Goal: Transaction & Acquisition: Purchase product/service

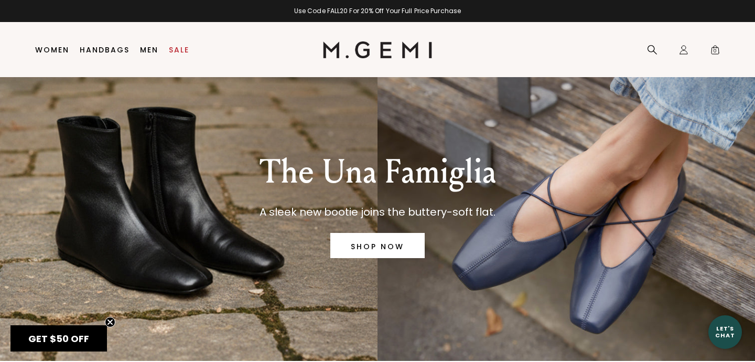
scroll to position [32, 0]
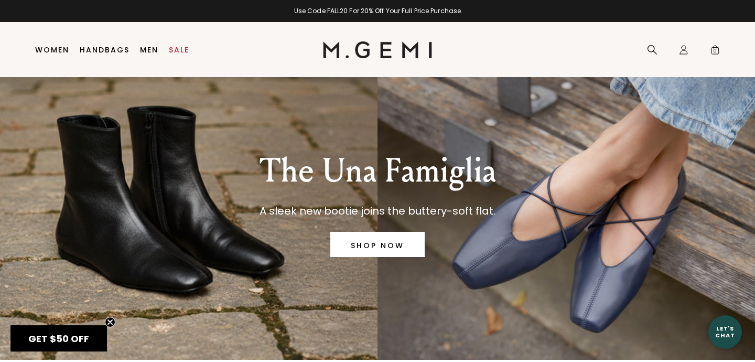
click at [147, 262] on div "The Una Famiglia A sleek new bootie joins the buttery-soft flat. SHOP NOW" at bounding box center [378, 202] width 688 height 315
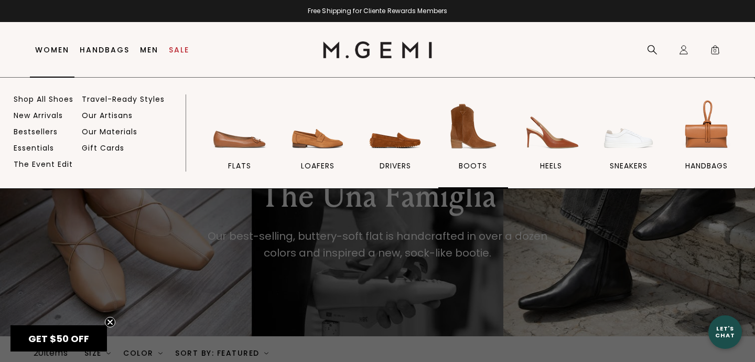
click at [483, 164] on span "BOOTS" at bounding box center [473, 165] width 28 height 9
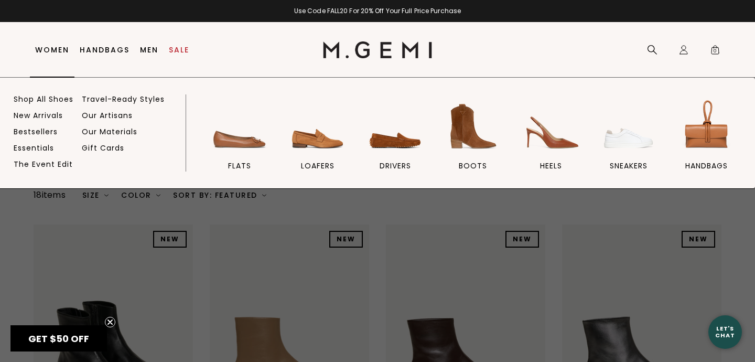
click at [55, 53] on link "Women" at bounding box center [52, 50] width 34 height 8
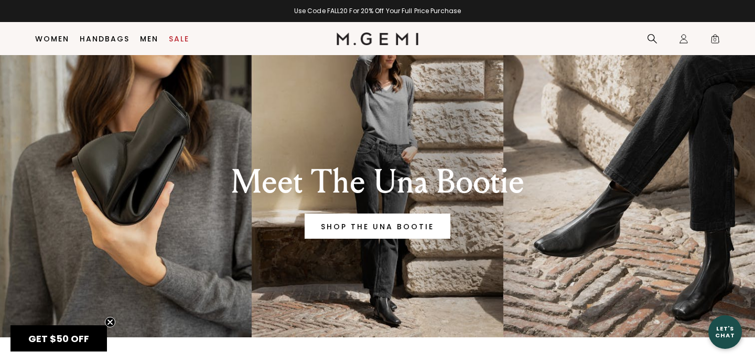
scroll to position [28, 0]
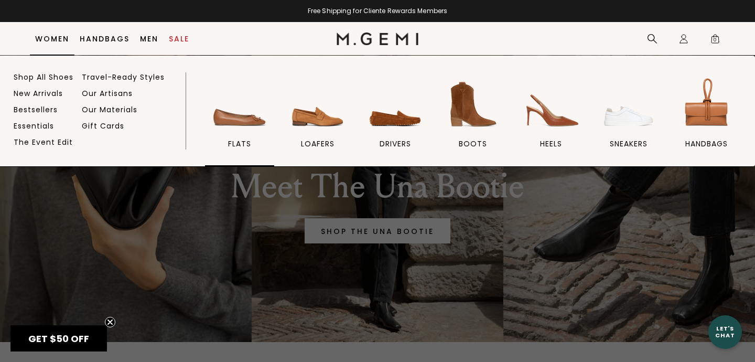
click at [243, 133] on img at bounding box center [239, 104] width 59 height 59
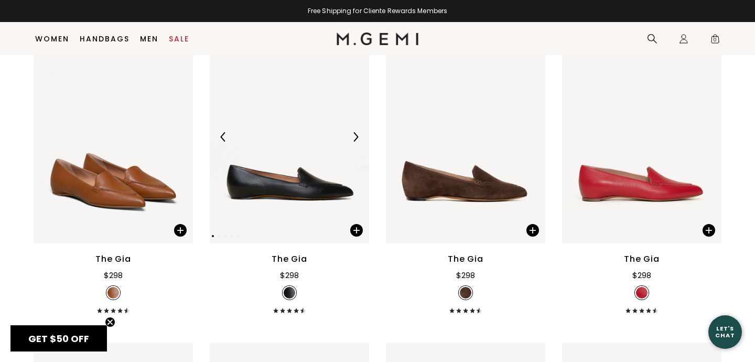
scroll to position [809, 0]
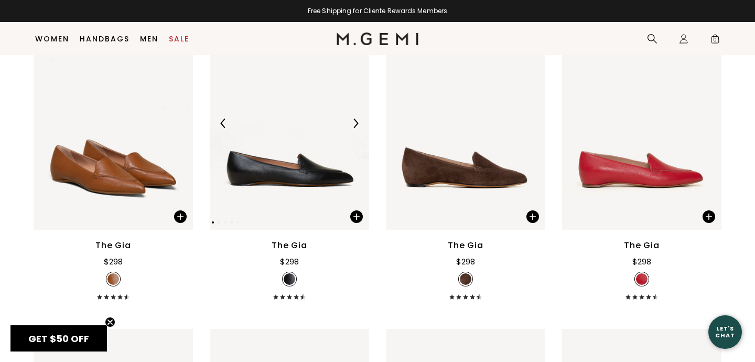
click at [354, 128] on div at bounding box center [355, 123] width 17 height 17
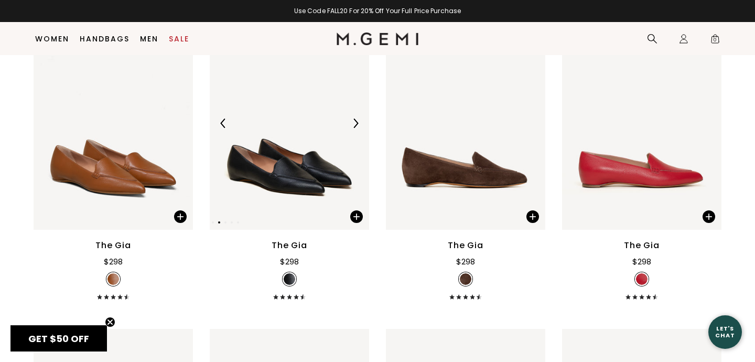
click at [354, 129] on div at bounding box center [355, 123] width 17 height 17
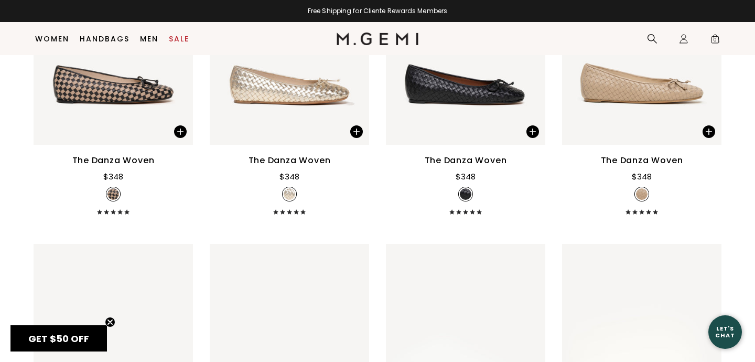
scroll to position [1168, 0]
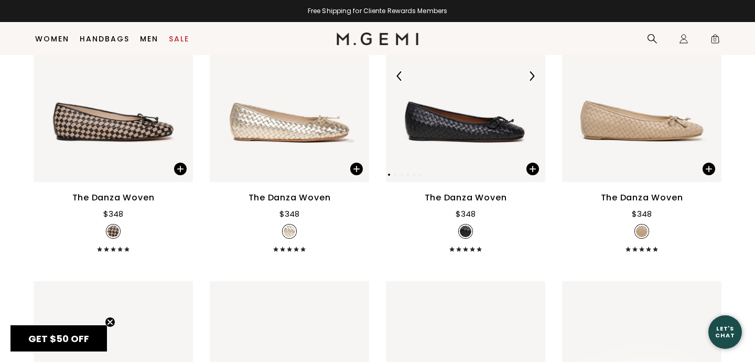
click at [417, 131] on img at bounding box center [465, 76] width 159 height 212
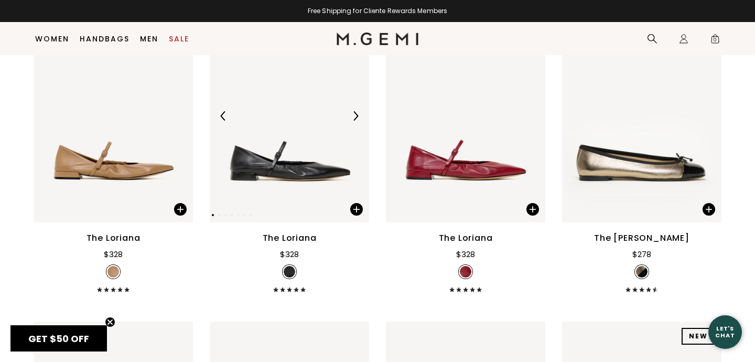
scroll to position [3346, 0]
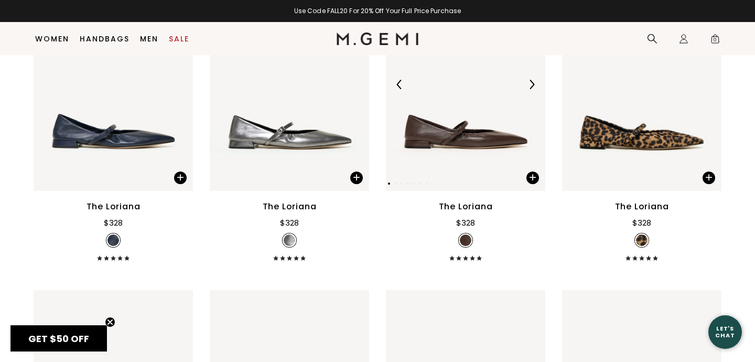
click at [463, 146] on img at bounding box center [465, 84] width 159 height 212
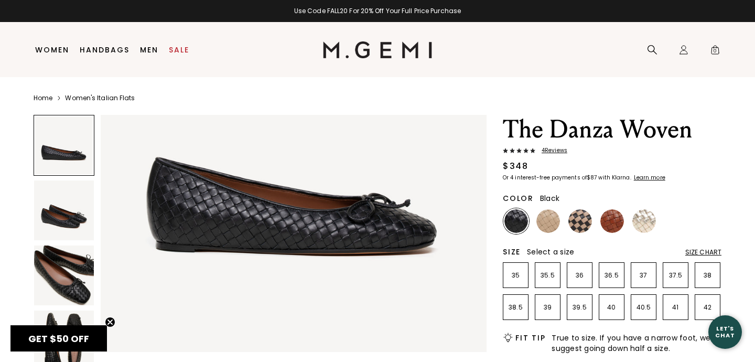
click at [82, 298] on img at bounding box center [64, 275] width 60 height 60
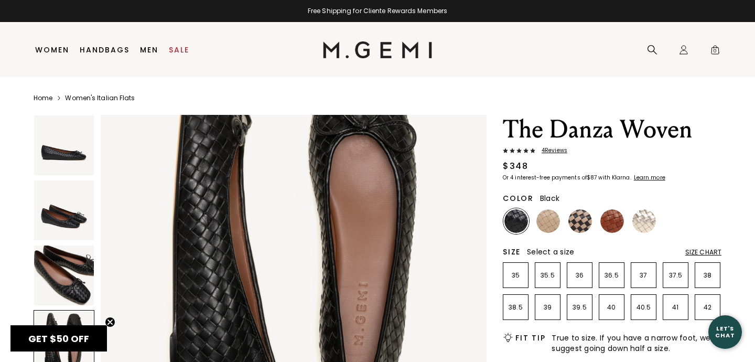
scroll to position [1387, 0]
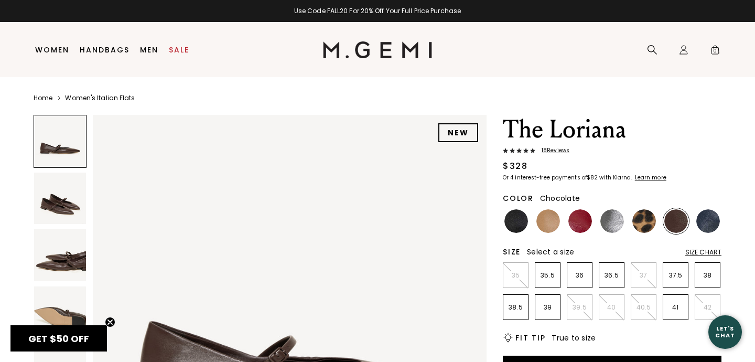
click at [54, 212] on img at bounding box center [60, 199] width 52 height 52
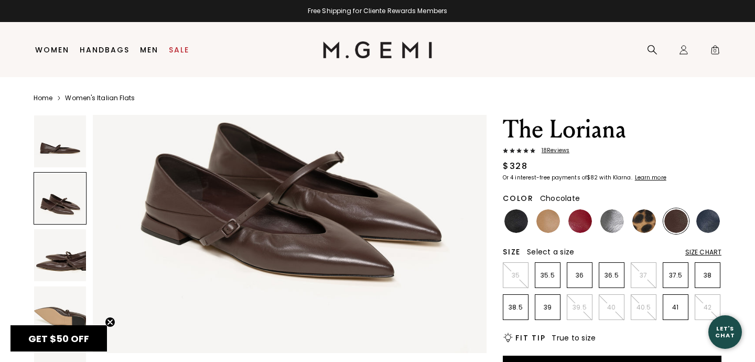
scroll to position [561, 0]
